Goal: Use online tool/utility: Utilize a website feature to perform a specific function

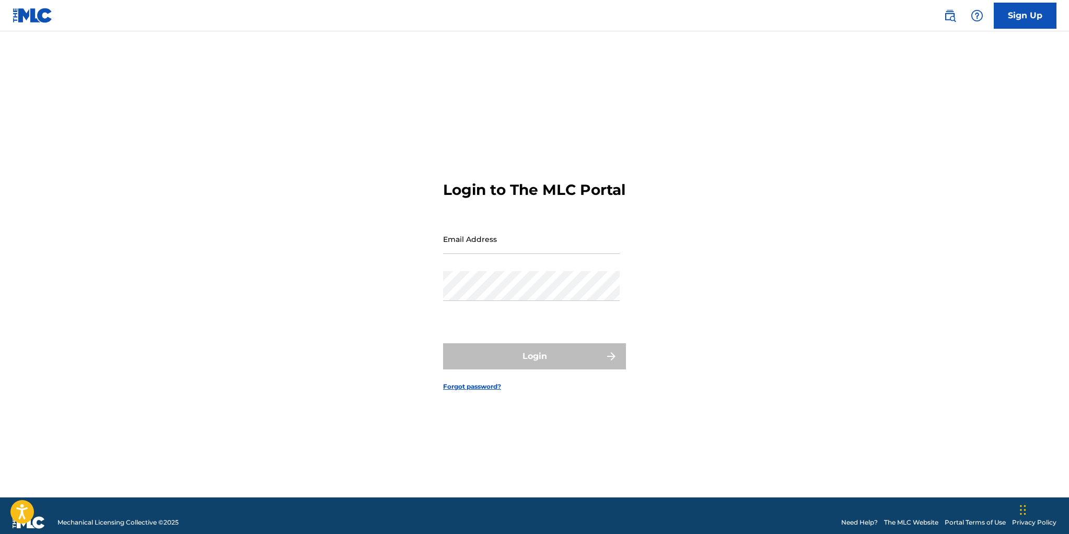
click at [900, 520] on link "The MLC Website" at bounding box center [911, 522] width 54 height 9
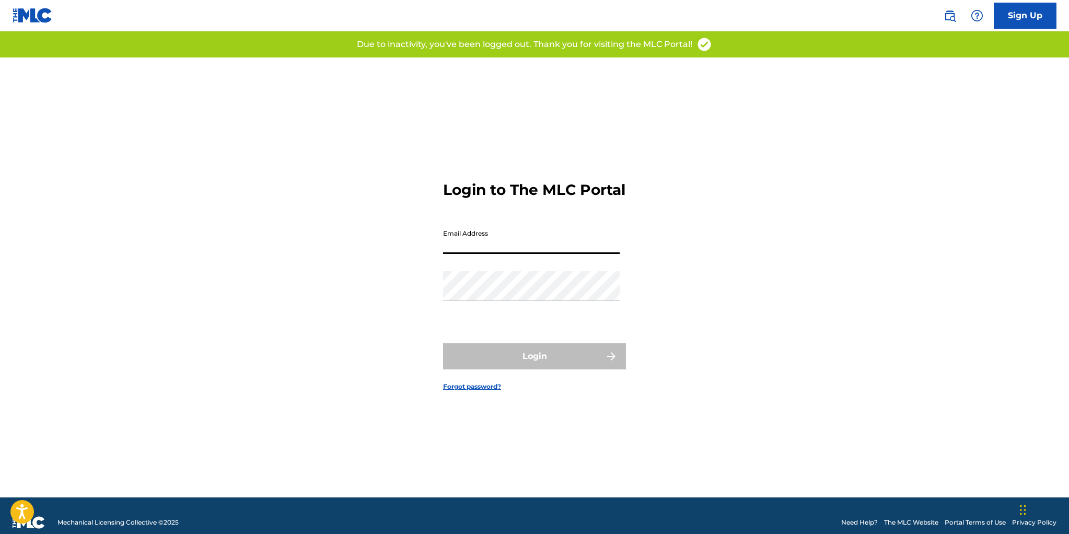
click at [497, 252] on input "Email Address" at bounding box center [531, 239] width 177 height 30
type input "esc@manifesto.com"
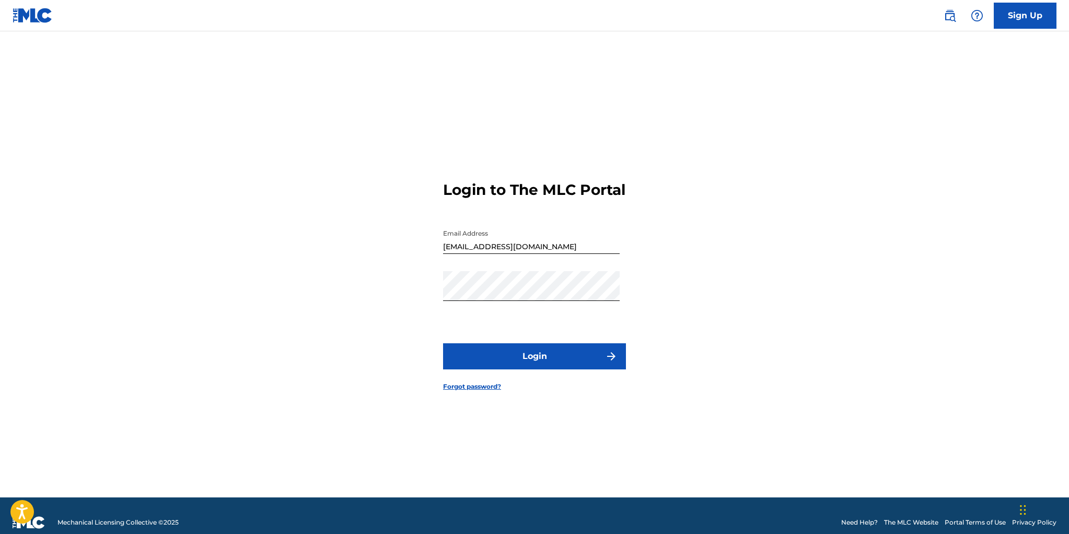
click at [532, 365] on button "Login" at bounding box center [534, 356] width 183 height 26
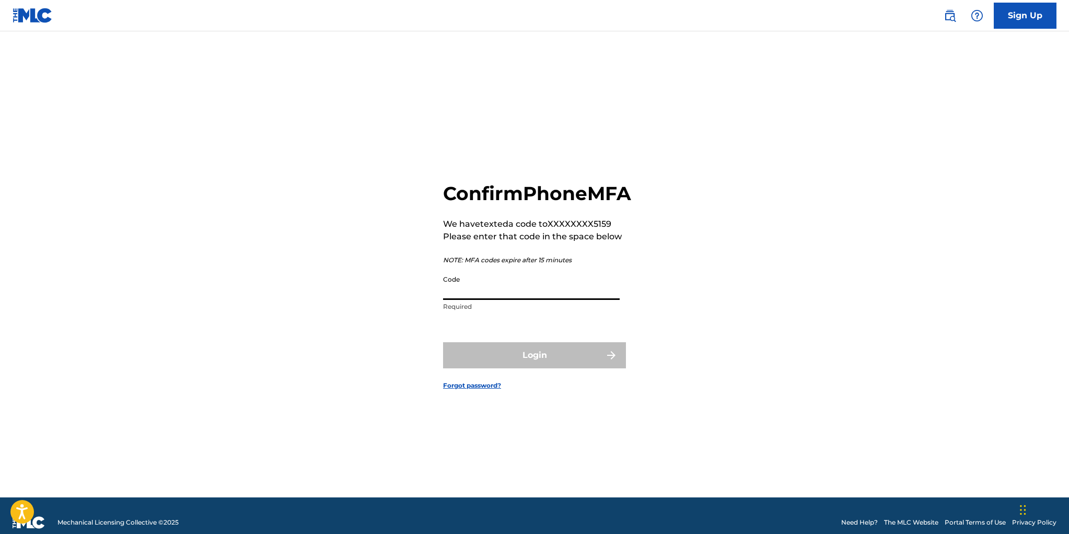
click at [486, 300] on input "Code" at bounding box center [531, 285] width 177 height 30
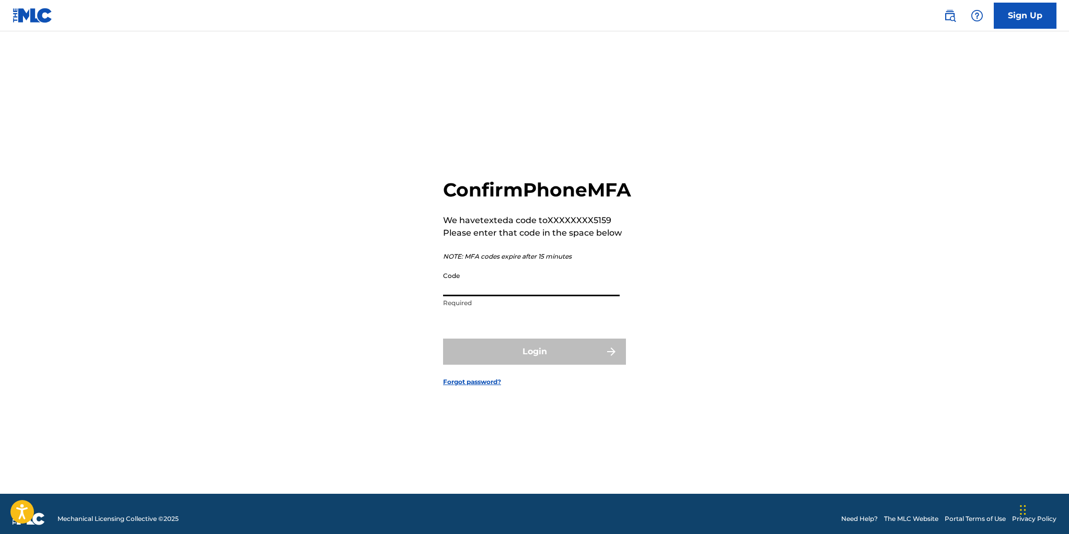
scroll to position [5, 0]
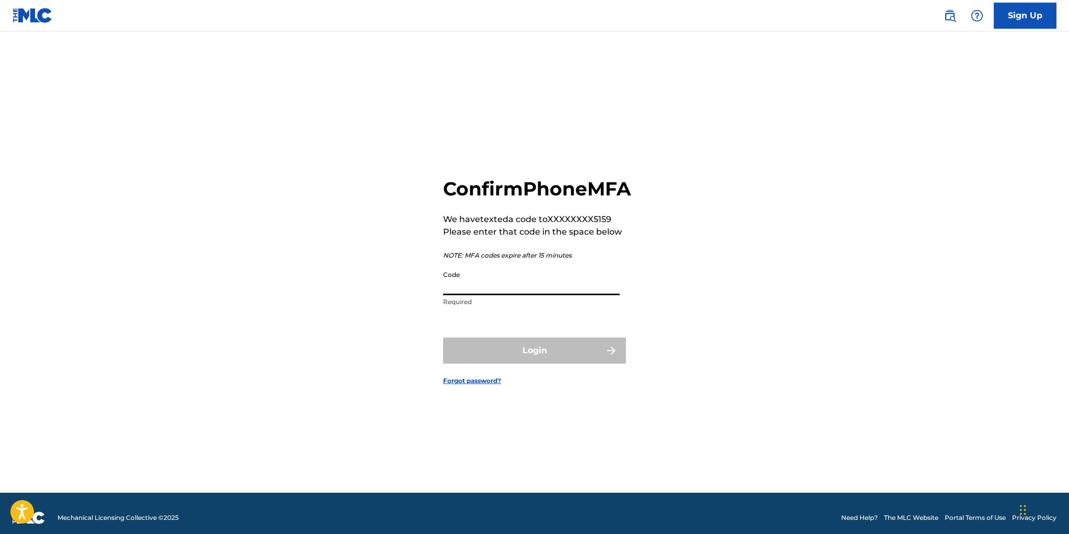
click at [522, 295] on input "Code" at bounding box center [531, 281] width 177 height 30
type input "820460"
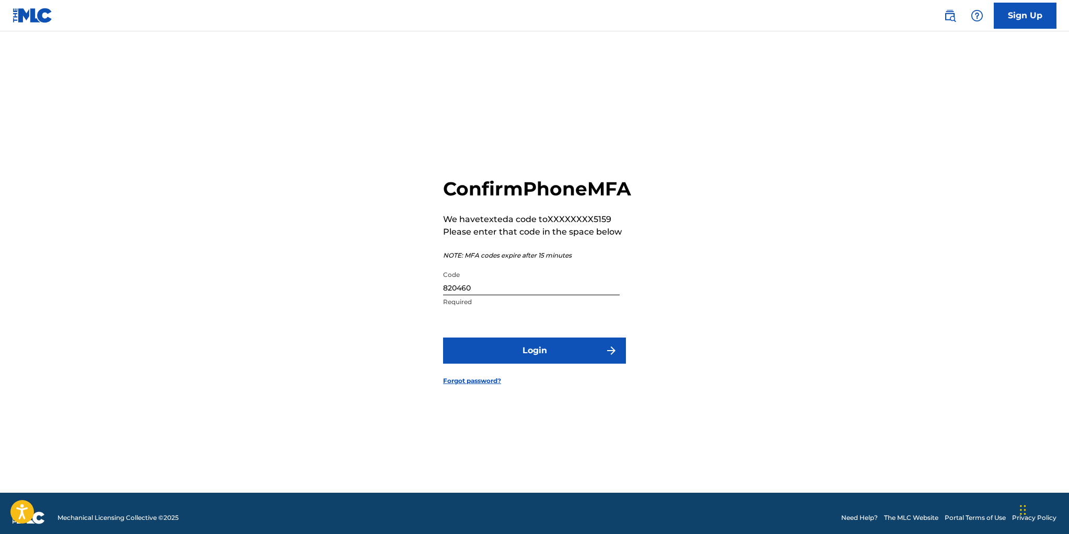
click at [540, 364] on button "Login" at bounding box center [534, 351] width 183 height 26
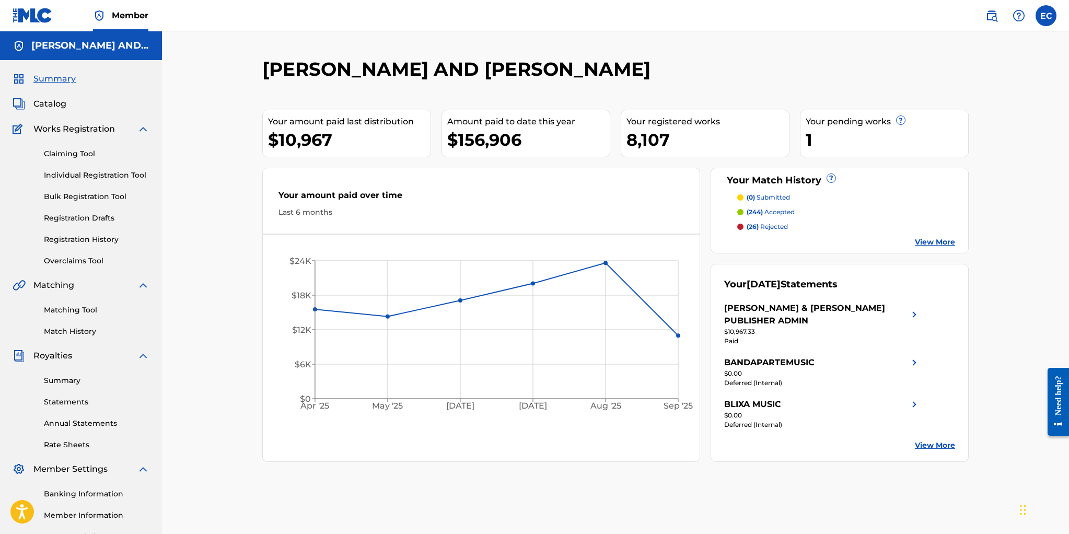
click at [75, 310] on link "Matching Tool" at bounding box center [97, 310] width 106 height 11
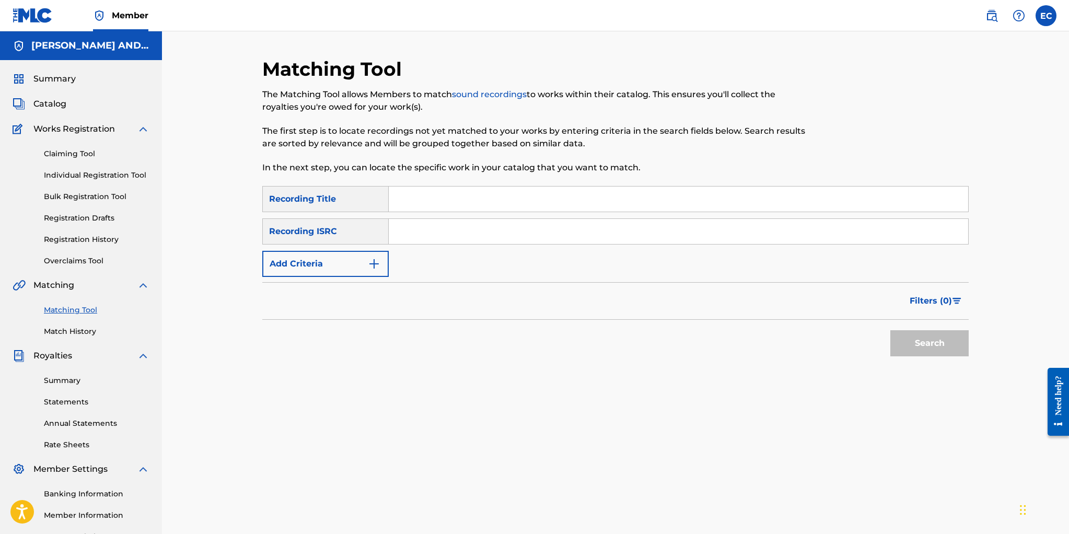
click at [426, 199] on input "Search Form" at bounding box center [679, 199] width 580 height 25
type input "talk to me"
click at [341, 261] on button "Add Criteria" at bounding box center [325, 264] width 126 height 26
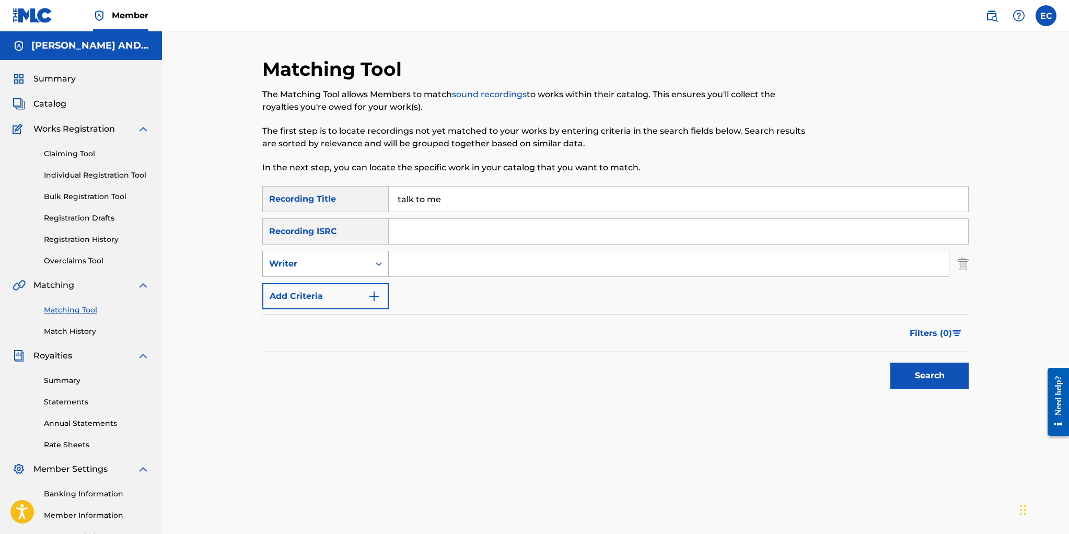
click at [338, 263] on div "Writer" at bounding box center [316, 264] width 94 height 13
click at [340, 293] on div "Recording Artist" at bounding box center [325, 290] width 125 height 26
click at [429, 266] on input "Search Form" at bounding box center [669, 263] width 560 height 25
type input "stevie nicks"
click at [891, 363] on button "Search" at bounding box center [930, 376] width 78 height 26
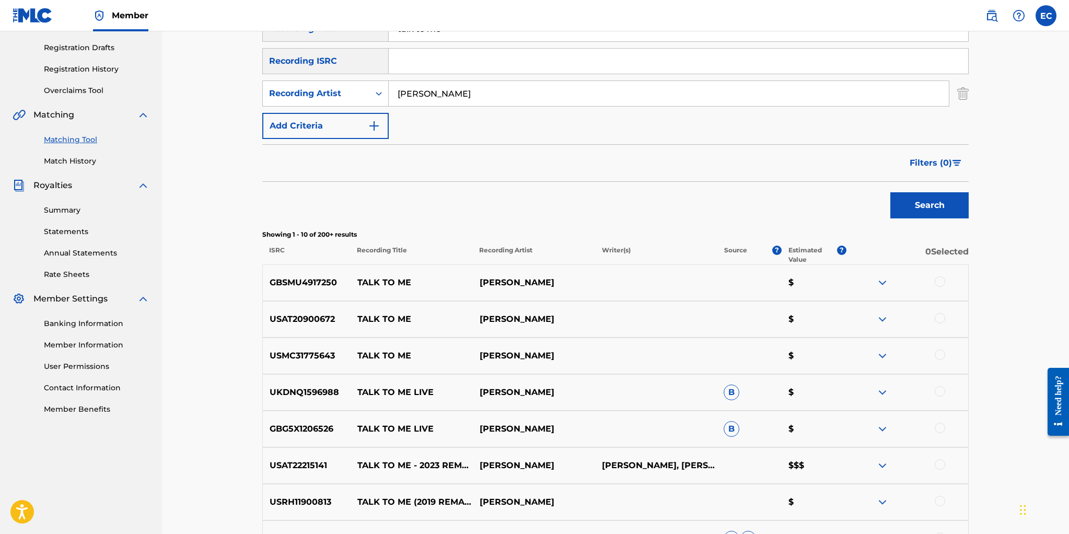
scroll to position [138, 0]
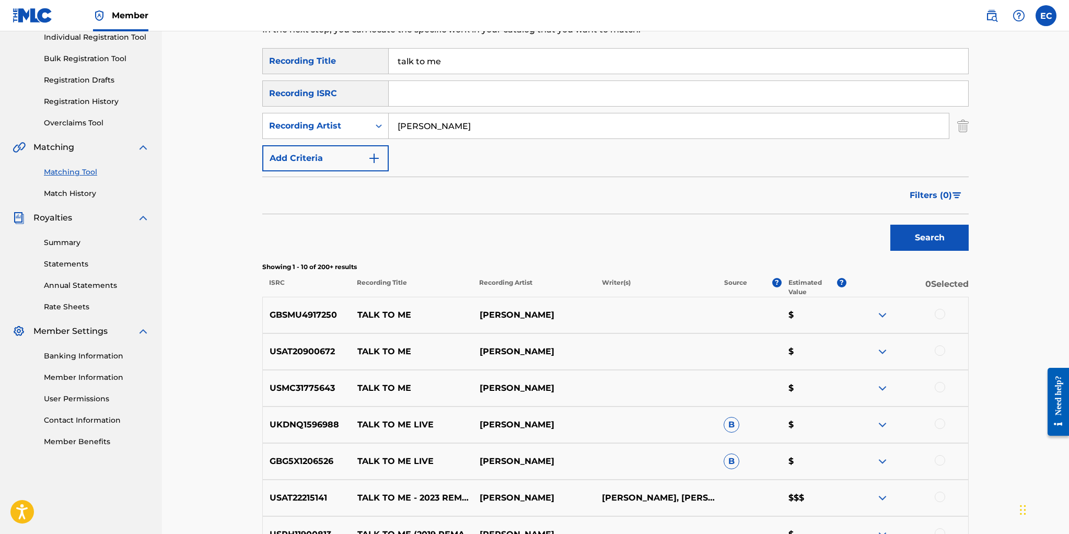
click at [932, 196] on span "Filters ( 0 )" at bounding box center [931, 195] width 42 height 13
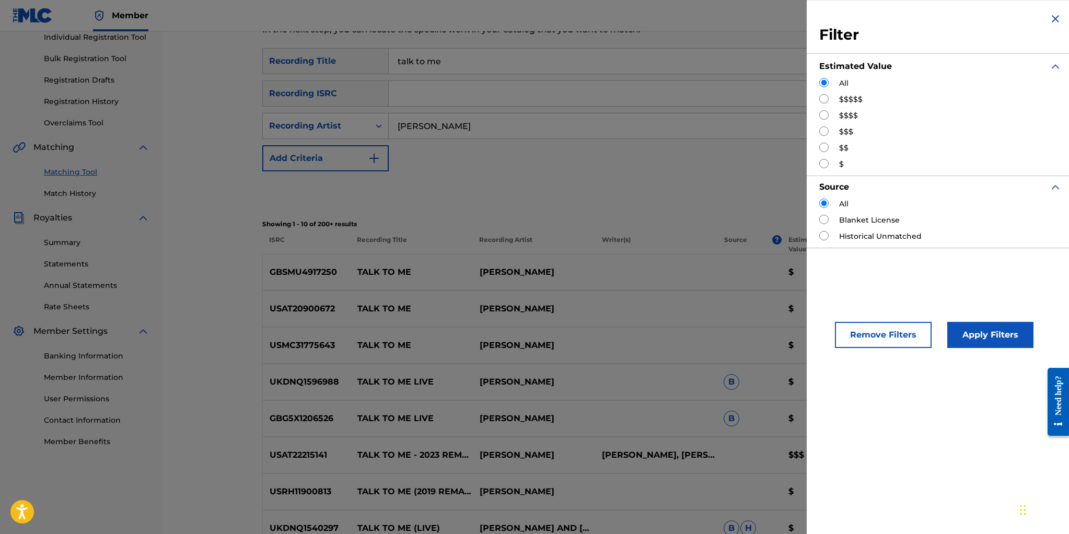
click at [826, 97] on input "Search Form" at bounding box center [824, 98] width 9 height 9
radio input "true"
click at [991, 336] on button "Apply Filters" at bounding box center [991, 335] width 86 height 26
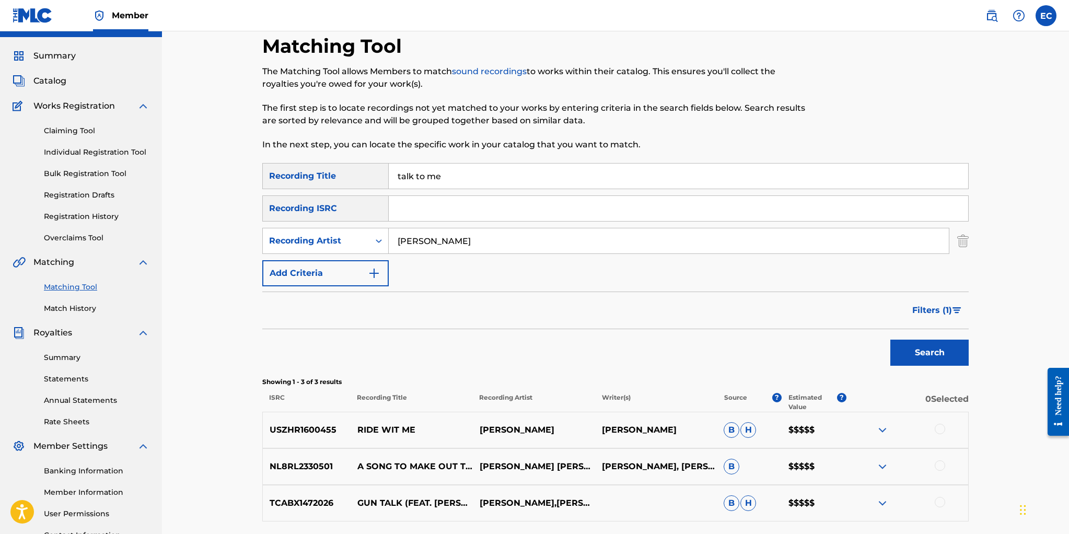
scroll to position [0, 0]
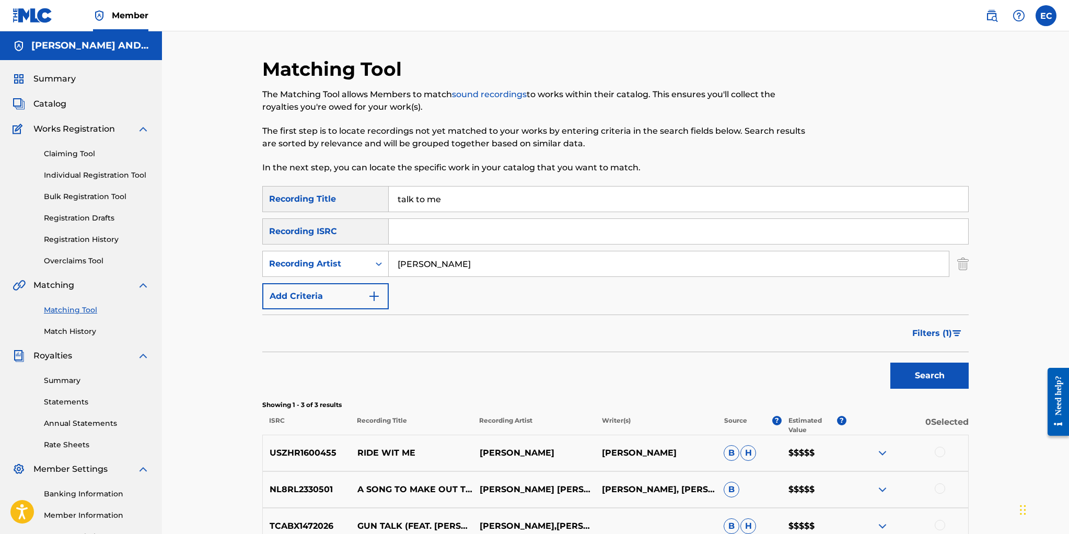
click at [920, 331] on span "Filters ( 1 )" at bounding box center [933, 333] width 40 height 13
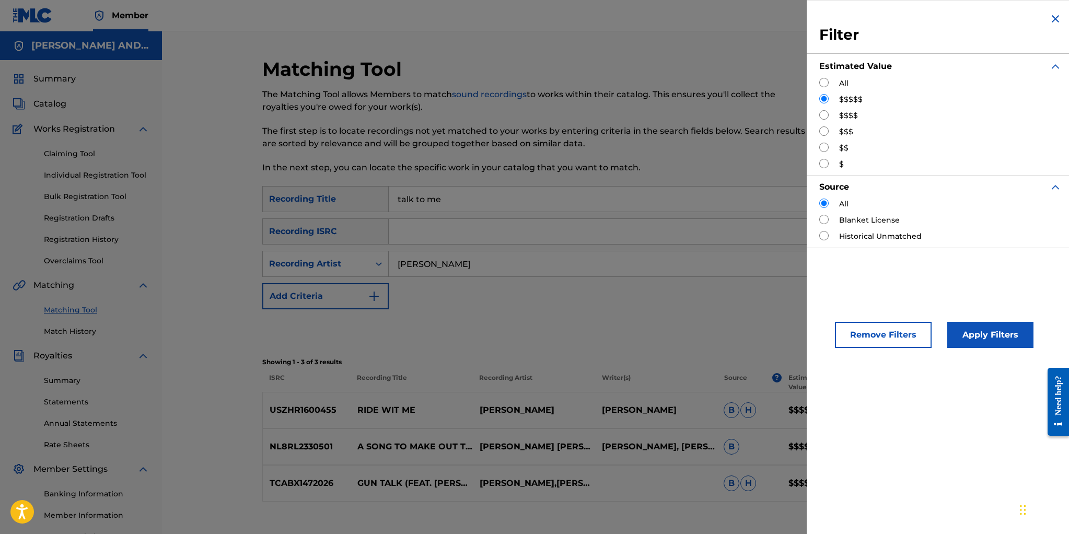
click at [825, 116] on input "Search Form" at bounding box center [824, 114] width 9 height 9
radio input "true"
click at [989, 333] on button "Apply Filters" at bounding box center [991, 335] width 86 height 26
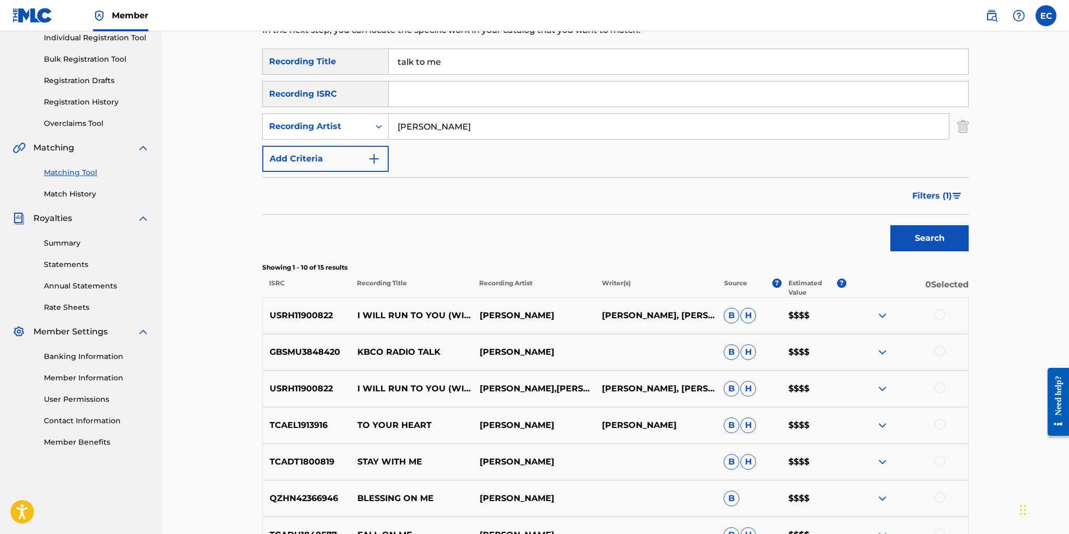
scroll to position [161, 0]
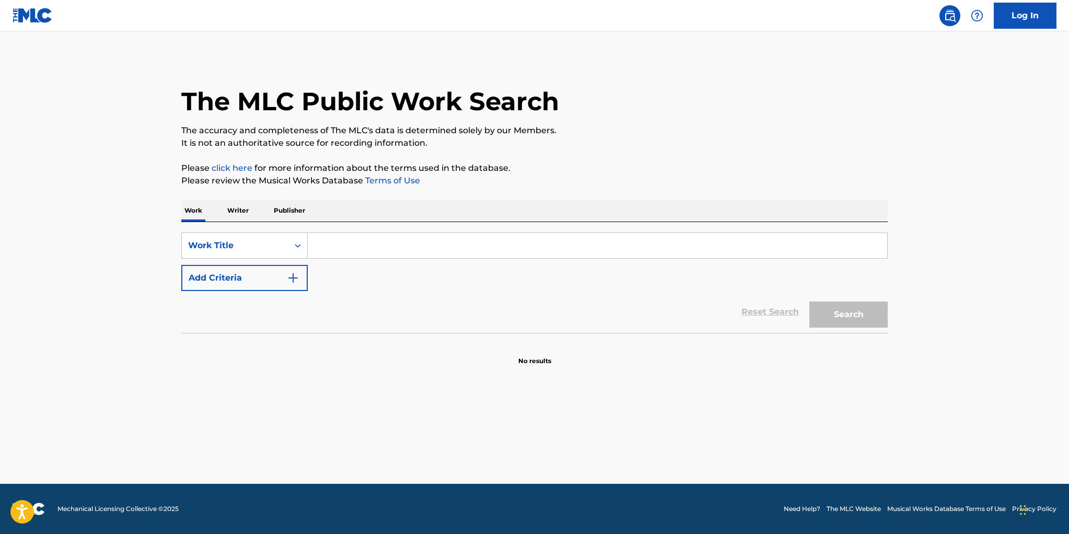
click at [235, 208] on p "Writer" at bounding box center [238, 211] width 28 height 22
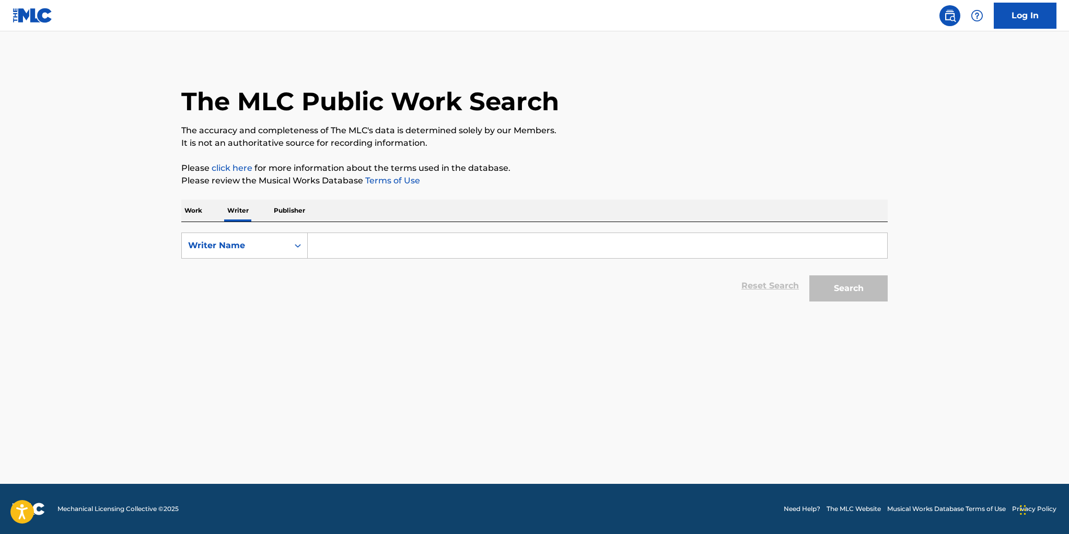
click at [339, 250] on input "Search Form" at bounding box center [598, 245] width 580 height 25
click at [193, 208] on p "Work" at bounding box center [193, 211] width 24 height 22
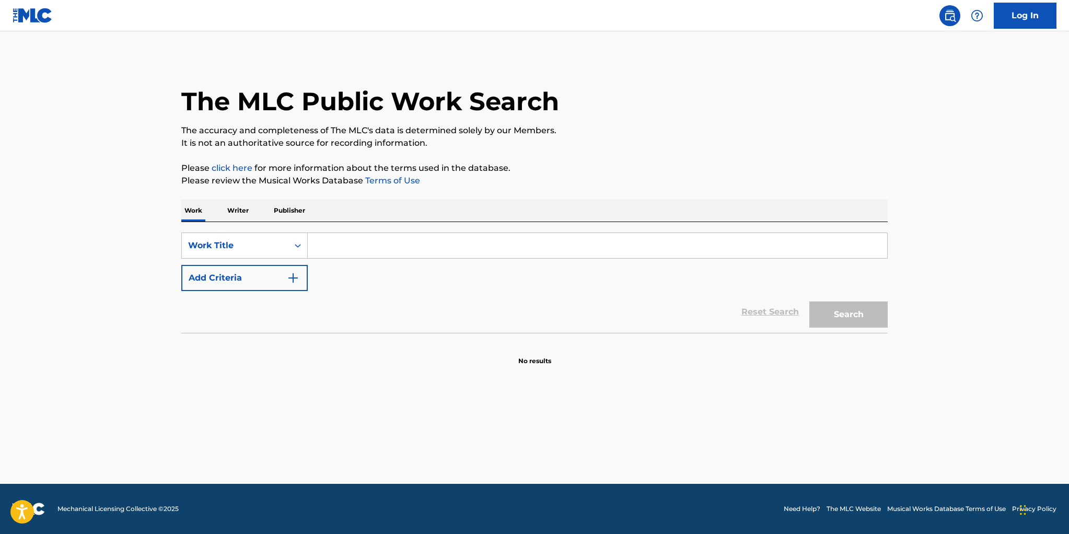
click at [348, 249] on input "Search Form" at bounding box center [598, 245] width 580 height 25
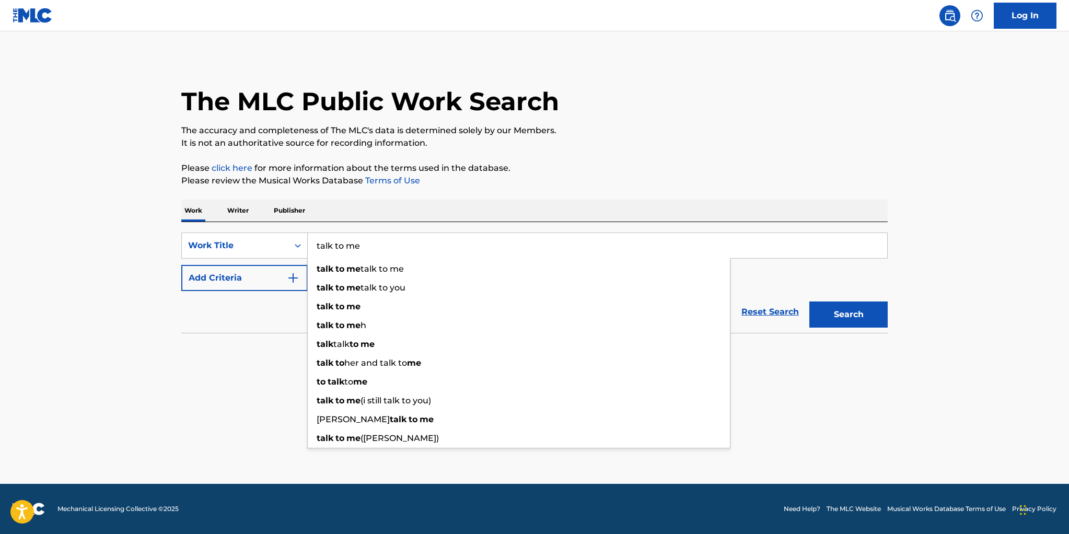
type input "talk to me"
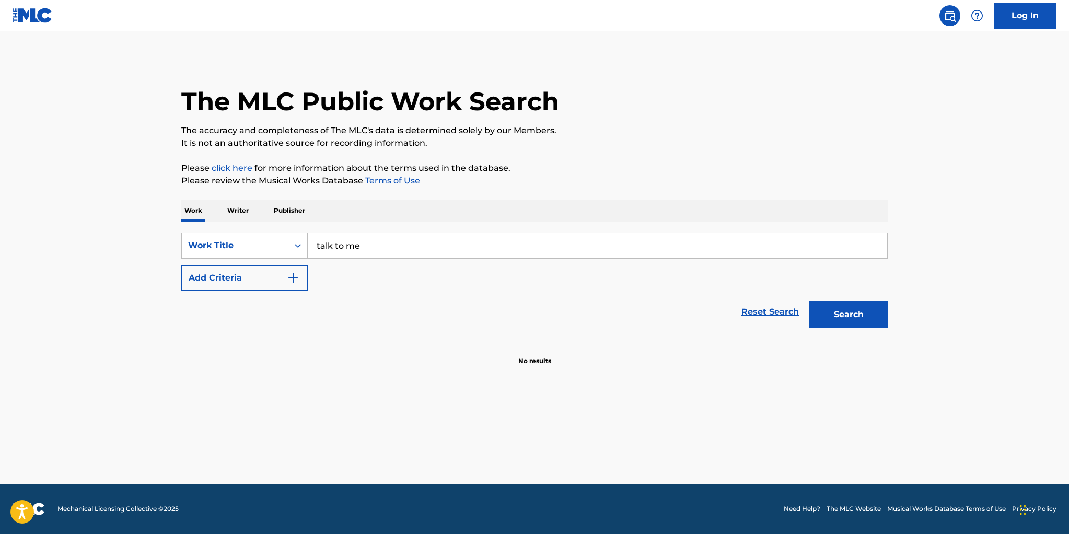
drag, startPoint x: 268, startPoint y: 303, endPoint x: 269, endPoint y: 293, distance: 9.4
click at [268, 301] on div "Reset Search Search" at bounding box center [534, 312] width 707 height 42
click at [269, 283] on button "Add Criteria" at bounding box center [244, 278] width 126 height 26
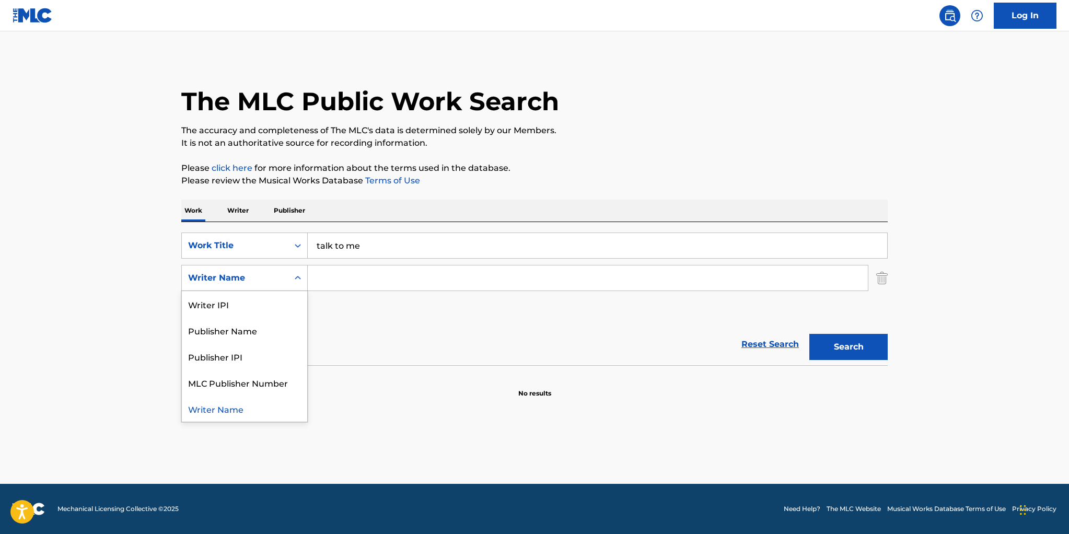
click at [269, 283] on div "Writer Name" at bounding box center [235, 278] width 94 height 13
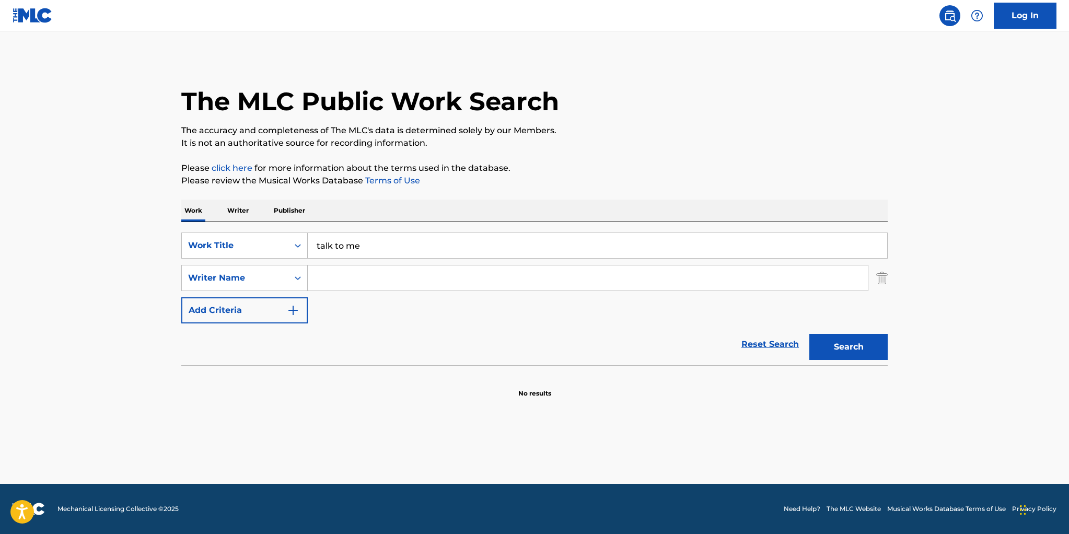
click at [341, 283] on input "Search Form" at bounding box center [588, 278] width 560 height 25
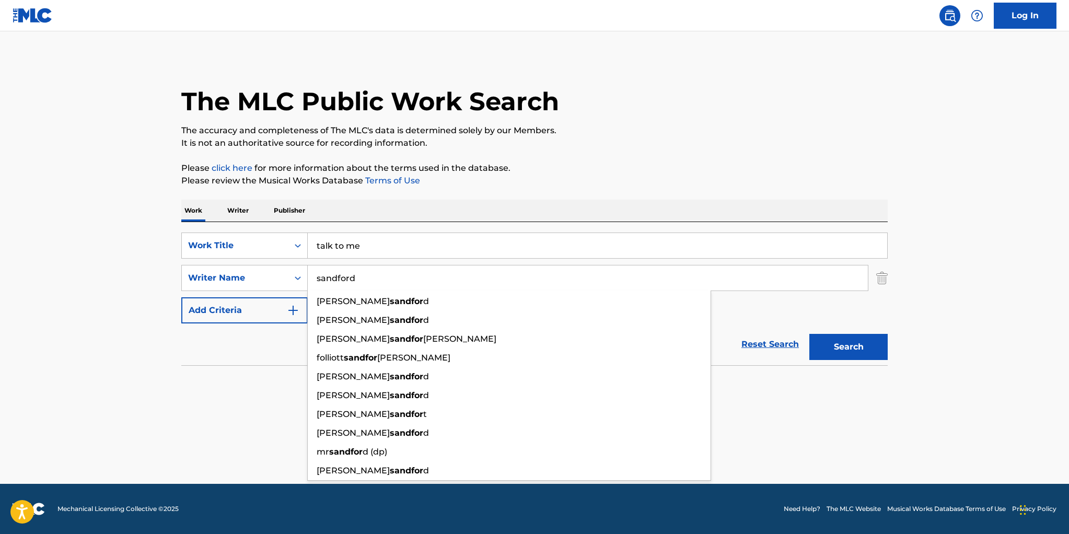
type input "sandford"
click at [810, 334] on button "Search" at bounding box center [849, 347] width 78 height 26
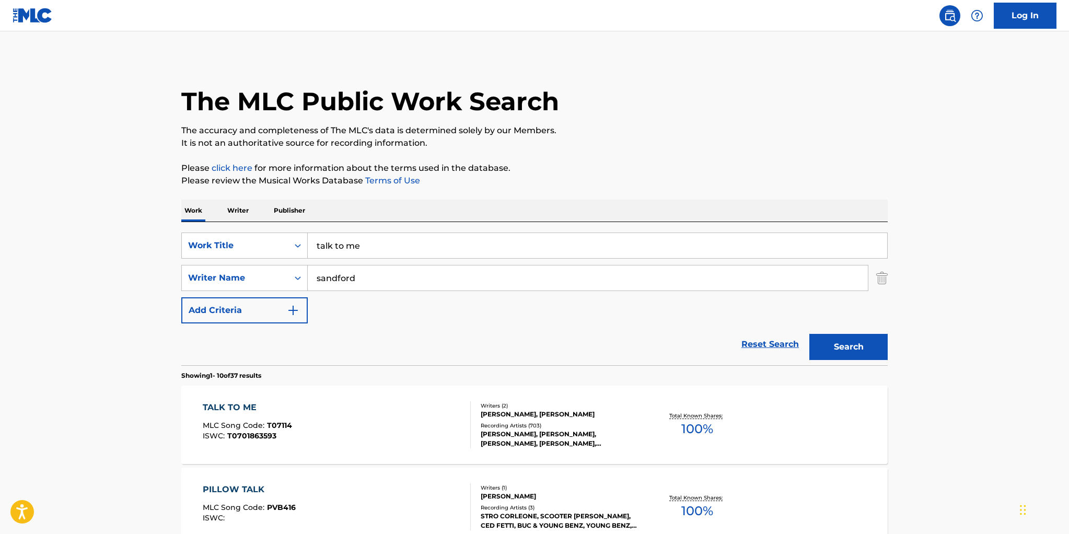
click at [268, 354] on div "Reset Search Search" at bounding box center [534, 345] width 707 height 42
click at [774, 420] on div "TALK TO ME MLC Song Code : T07114 ISWC : T0701863593 Writers ( 2 ) [PERSON_NAME…" at bounding box center [534, 425] width 707 height 78
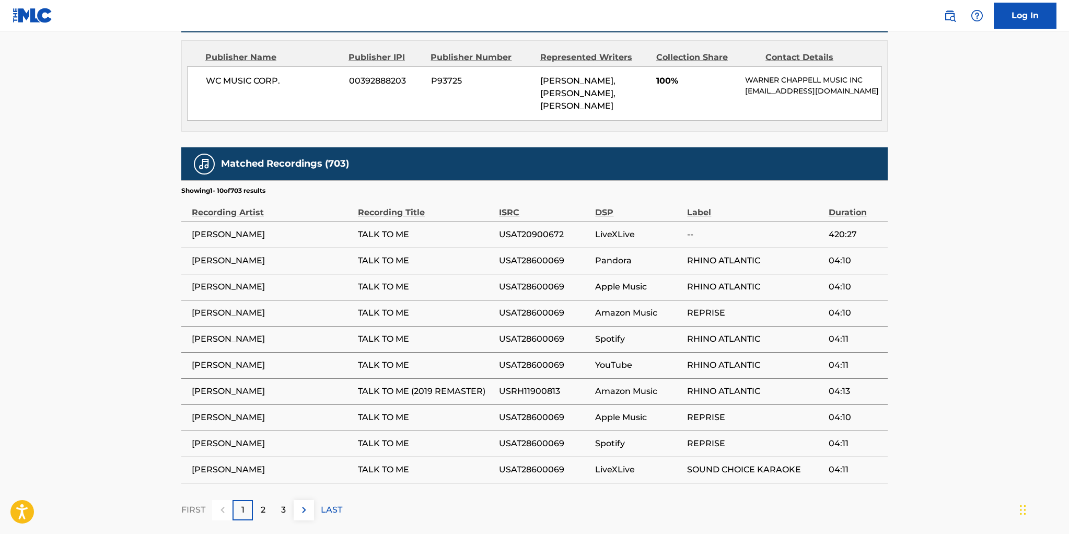
scroll to position [548, 0]
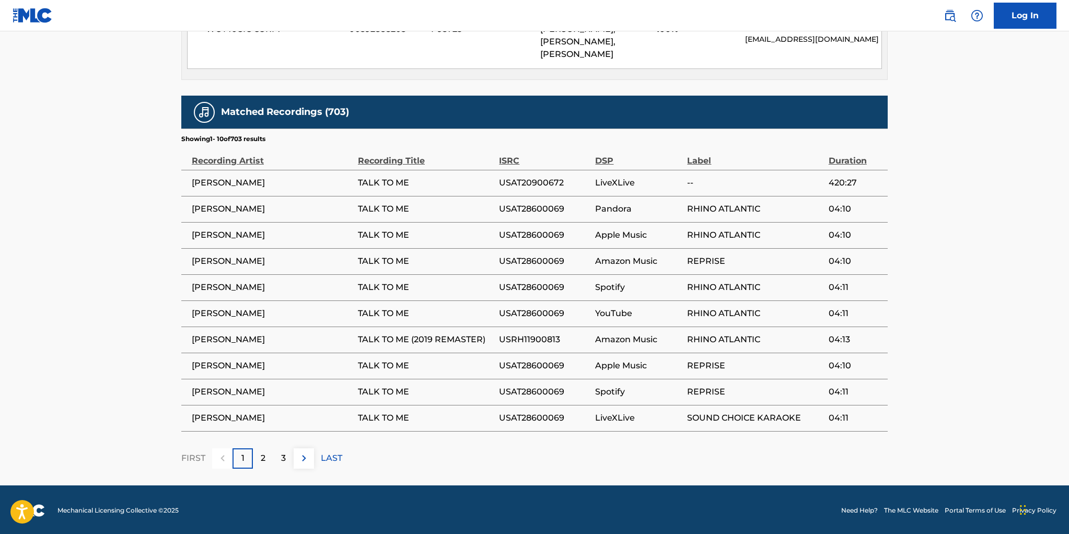
click at [267, 456] on div "2" at bounding box center [263, 458] width 20 height 20
click at [281, 455] on div "3" at bounding box center [283, 458] width 20 height 20
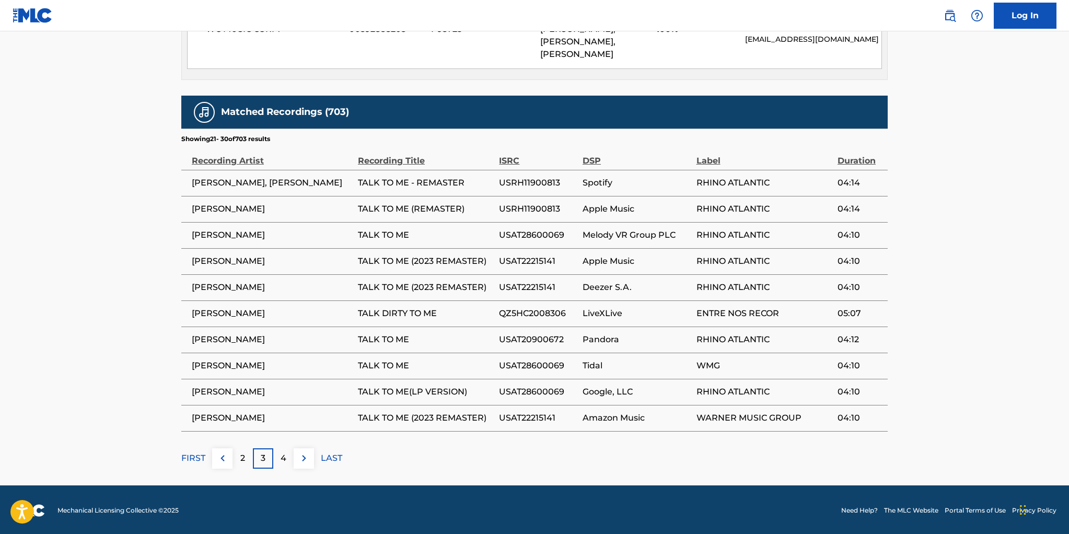
click at [302, 455] on img at bounding box center [304, 458] width 13 height 13
